Goal: Task Accomplishment & Management: Complete application form

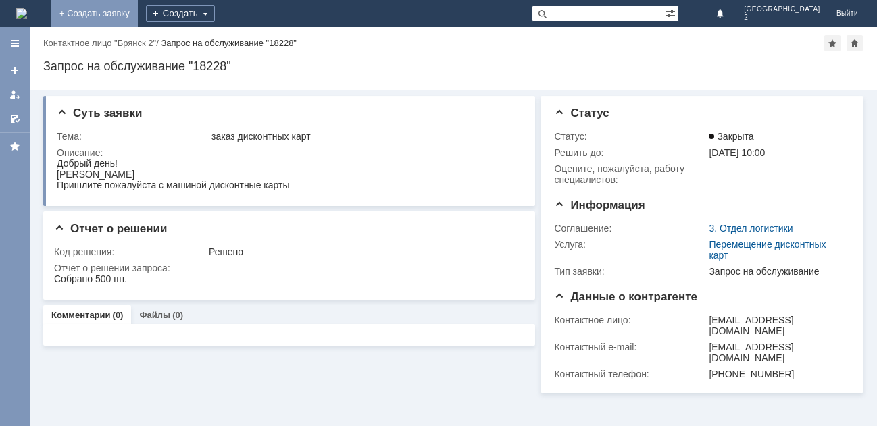
click at [138, 13] on link "+ Создать заявку" at bounding box center [94, 13] width 86 height 27
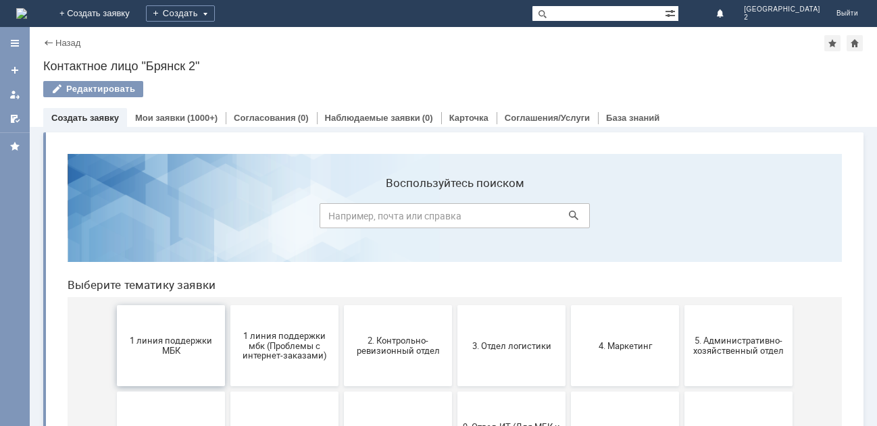
click at [161, 341] on span "1 линия поддержки МБК" at bounding box center [171, 346] width 100 height 20
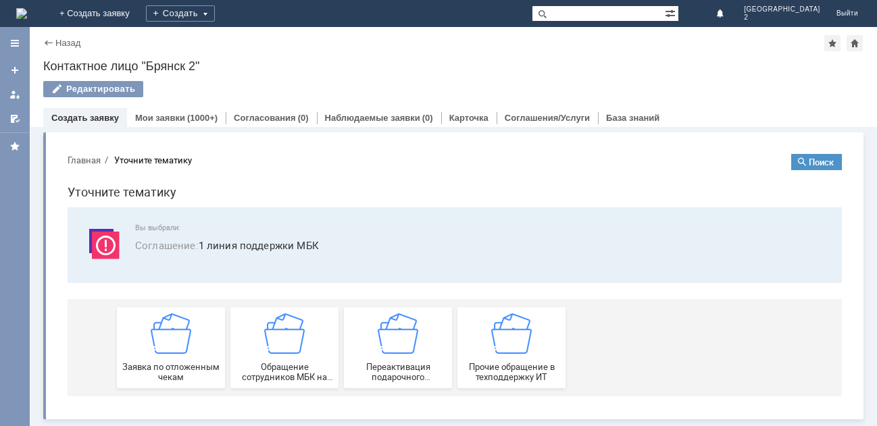
click at [161, 341] on img at bounding box center [171, 333] width 41 height 41
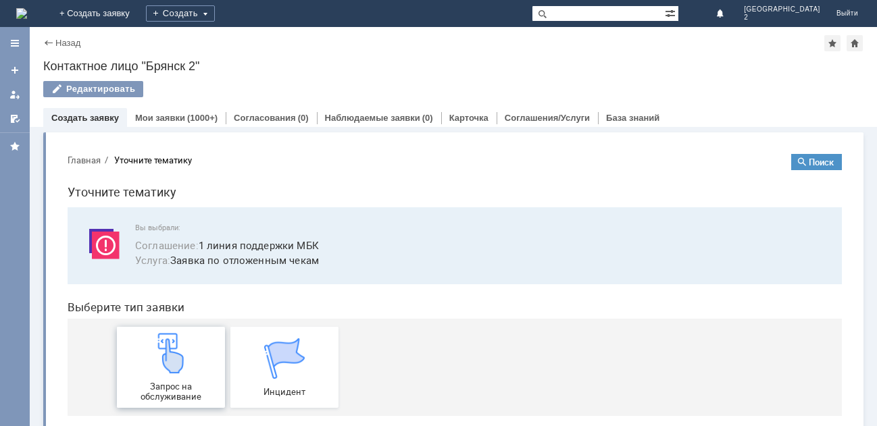
click at [161, 343] on img at bounding box center [171, 353] width 41 height 41
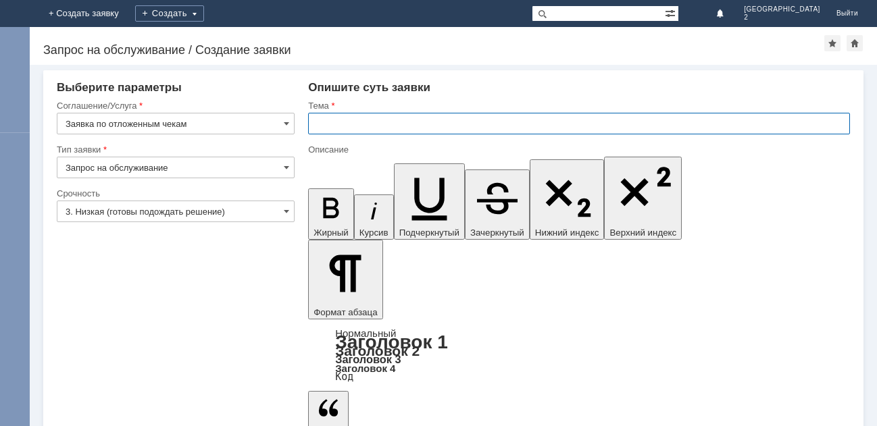
click at [324, 124] on input "text" at bounding box center [579, 124] width 542 height 22
type input "Отлож.чек Бр2"
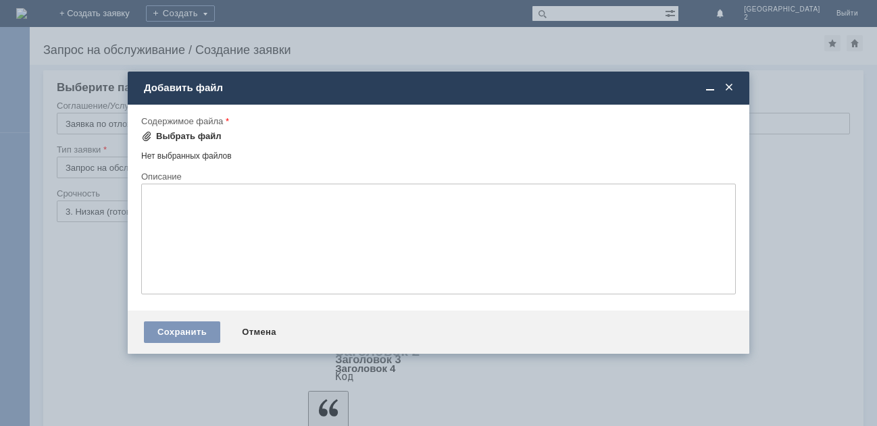
click at [178, 135] on div "Выбрать файл" at bounding box center [189, 136] width 66 height 11
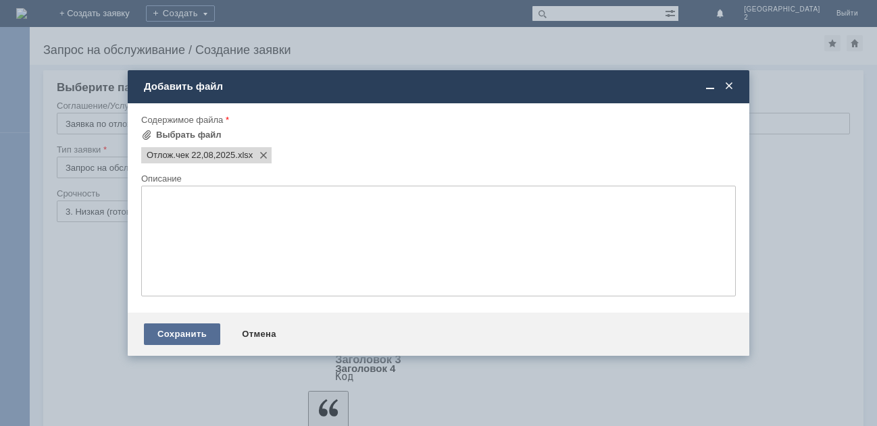
click at [189, 336] on div "Сохранить" at bounding box center [182, 335] width 76 height 22
